Goal: Learn about a topic

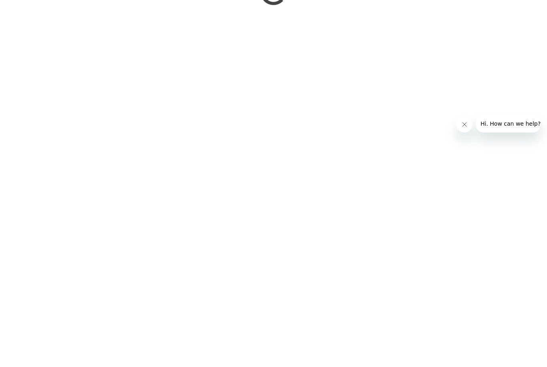
scroll to position [589, 0]
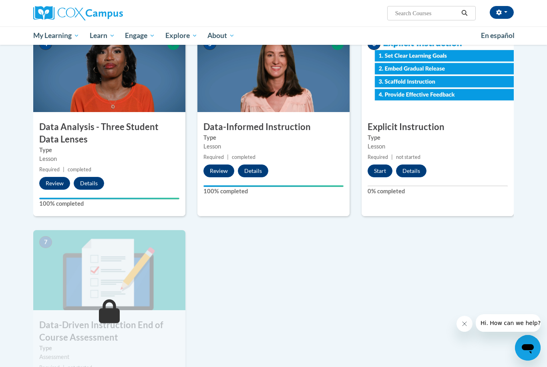
scroll to position [375, 0]
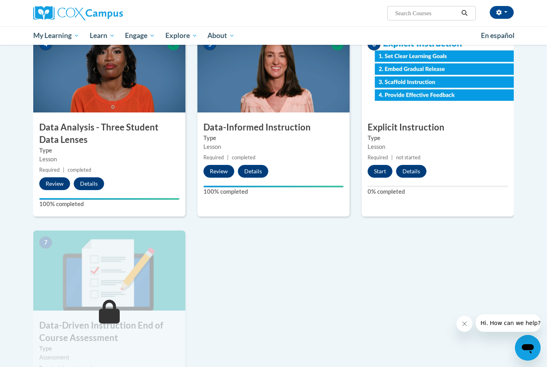
click at [383, 165] on button "Start" at bounding box center [380, 171] width 25 height 13
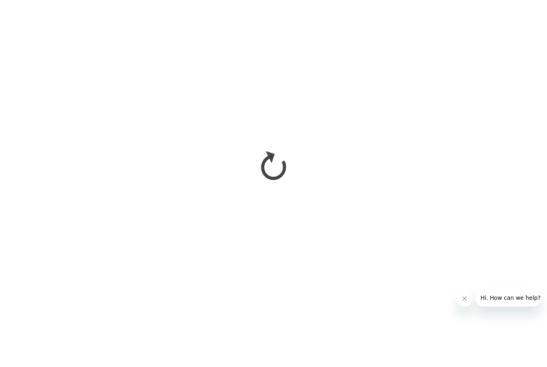
scroll to position [401, 0]
